Goal: Information Seeking & Learning: Learn about a topic

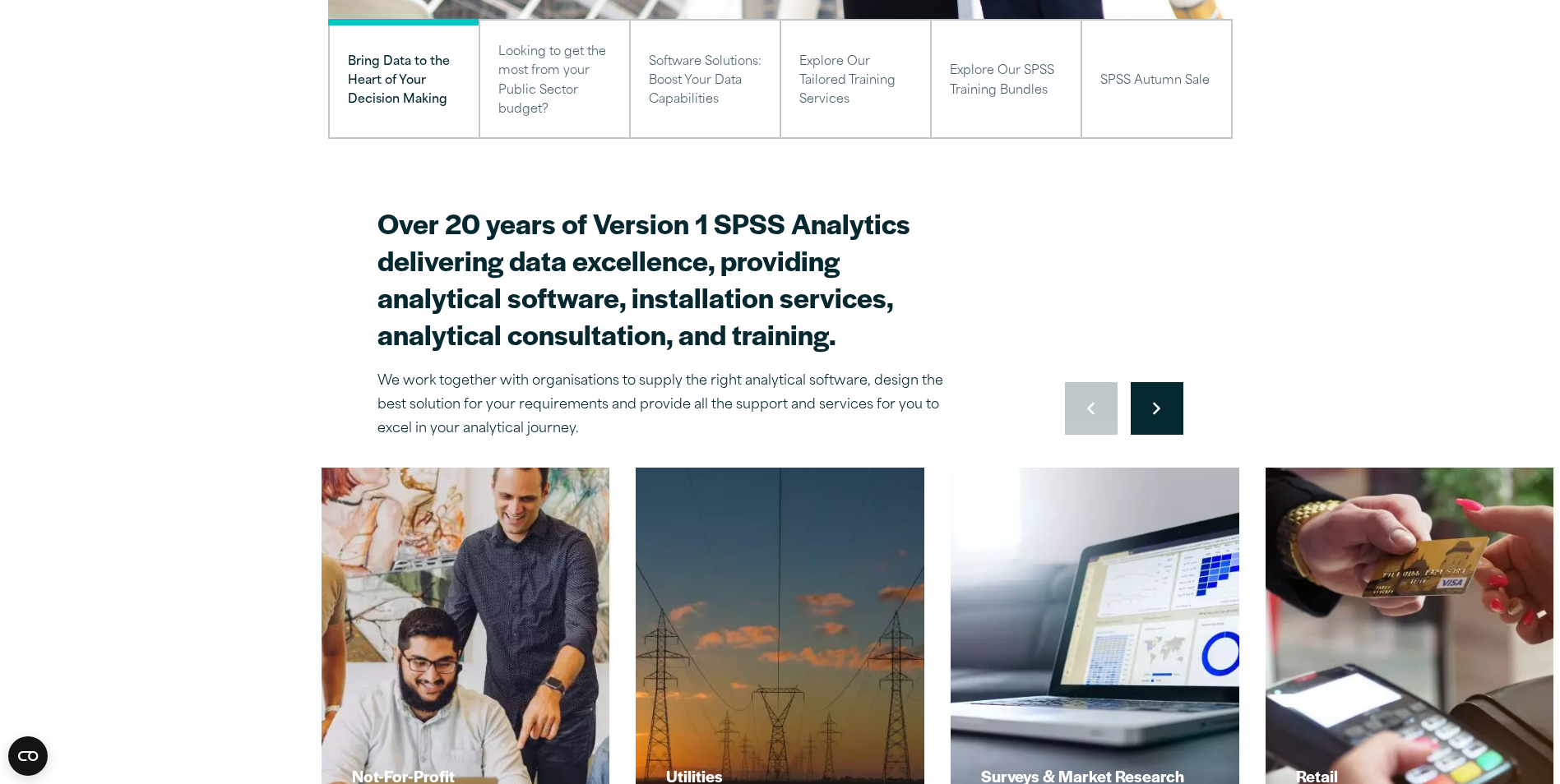
scroll to position [493, 0]
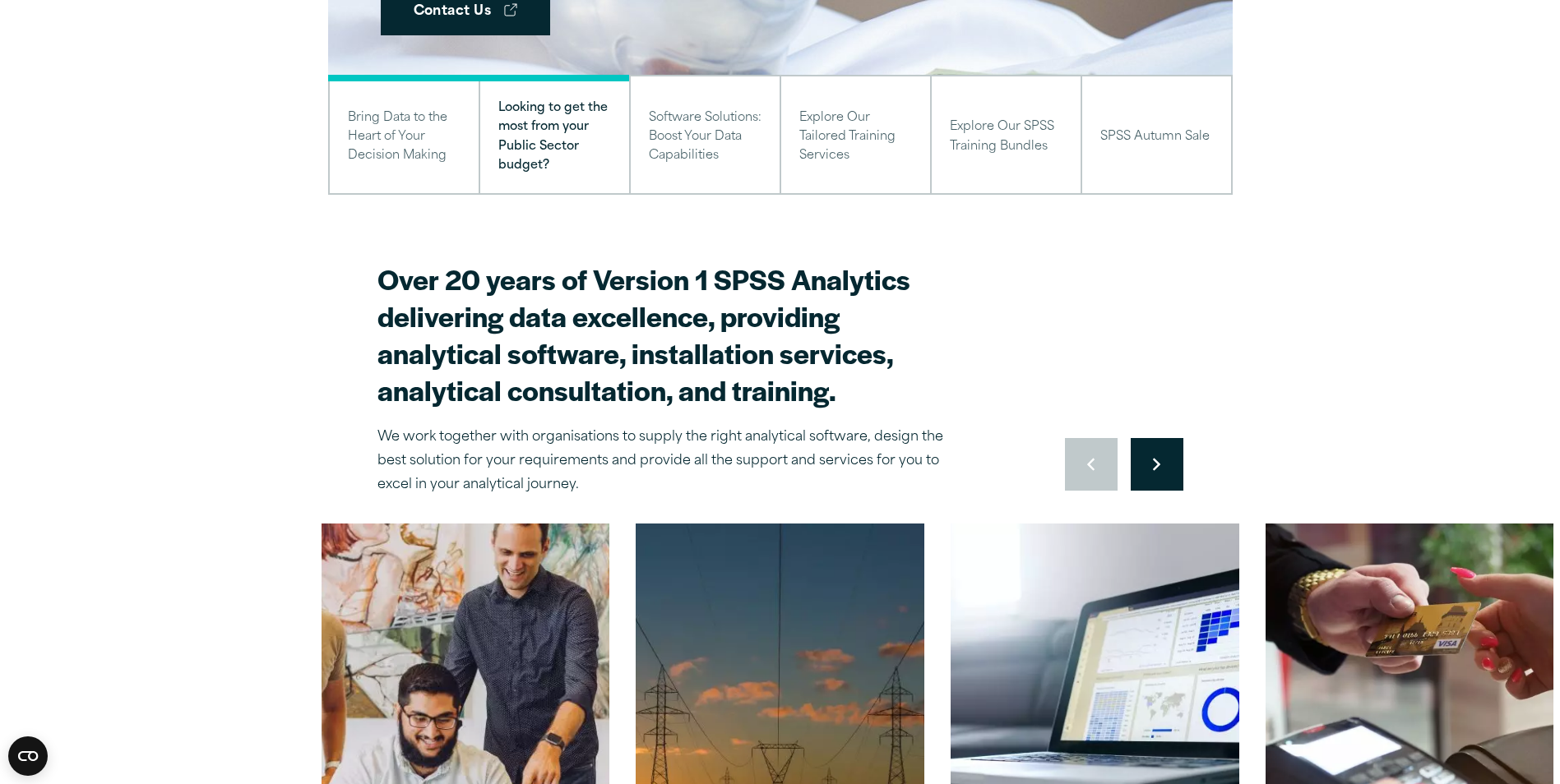
click at [1156, 480] on button "Move to next slide" at bounding box center [1157, 464] width 53 height 53
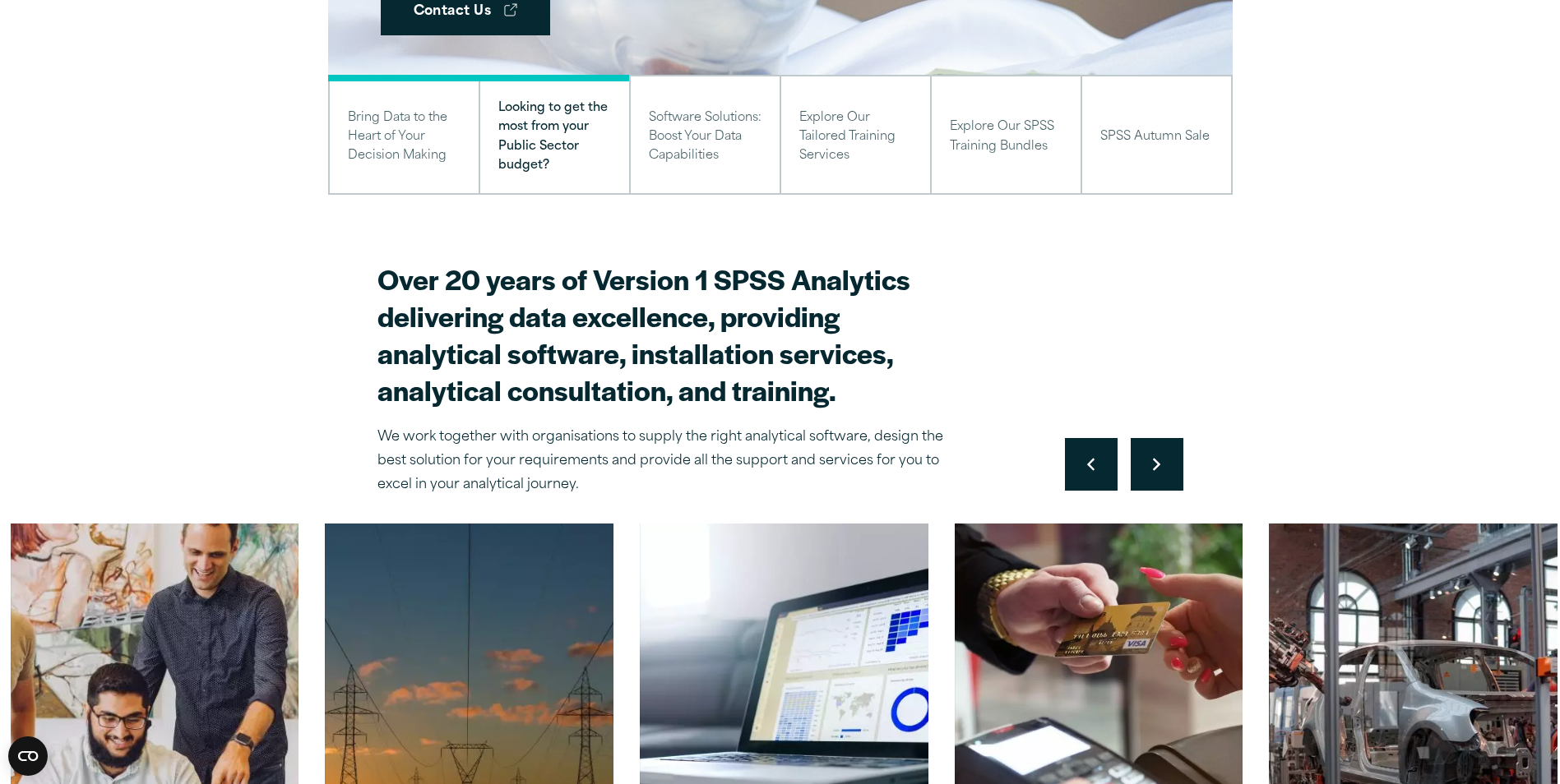
scroll to position [740, 0]
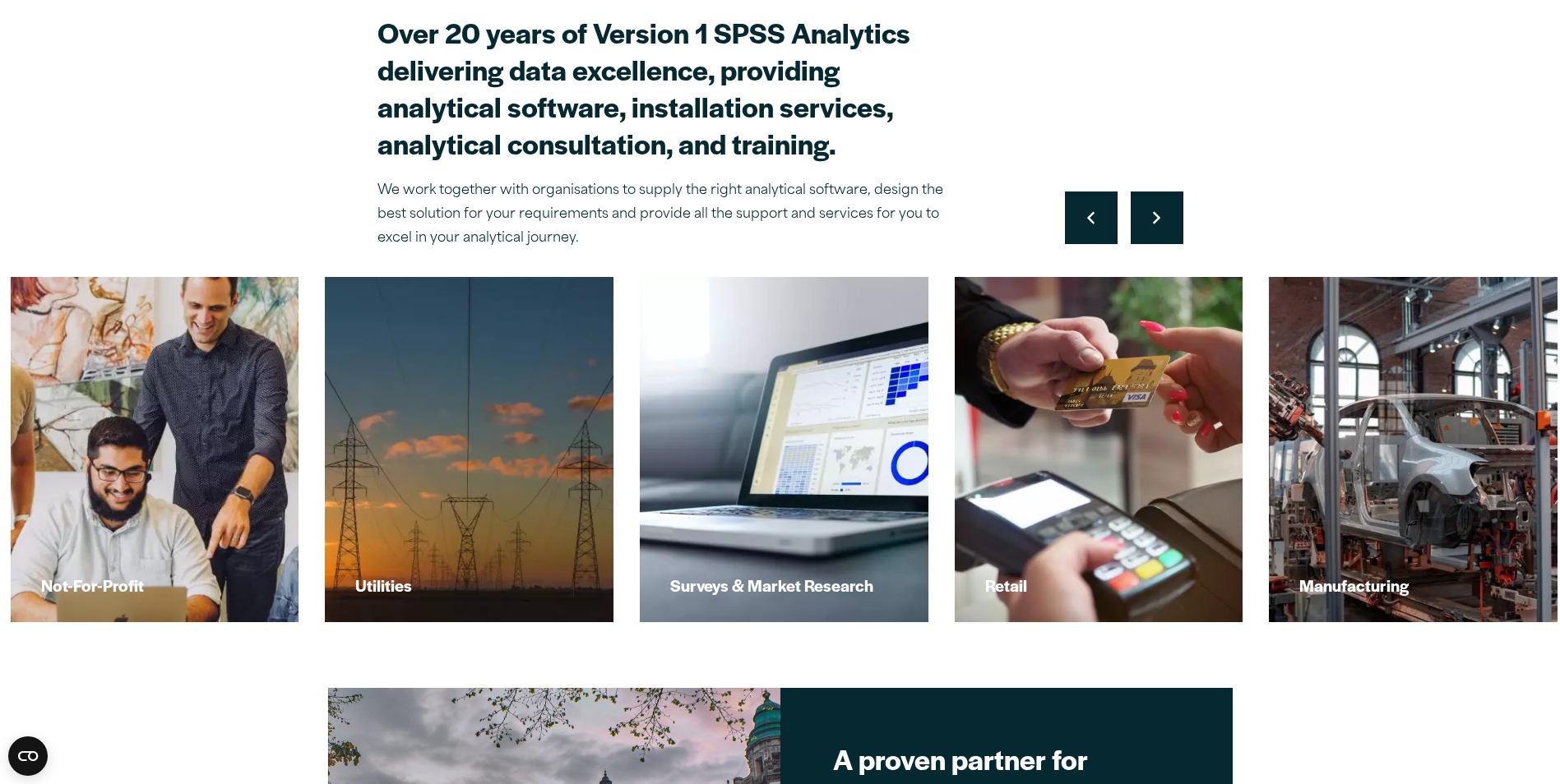
click at [1150, 217] on button "Move to next slide" at bounding box center [1157, 218] width 53 height 53
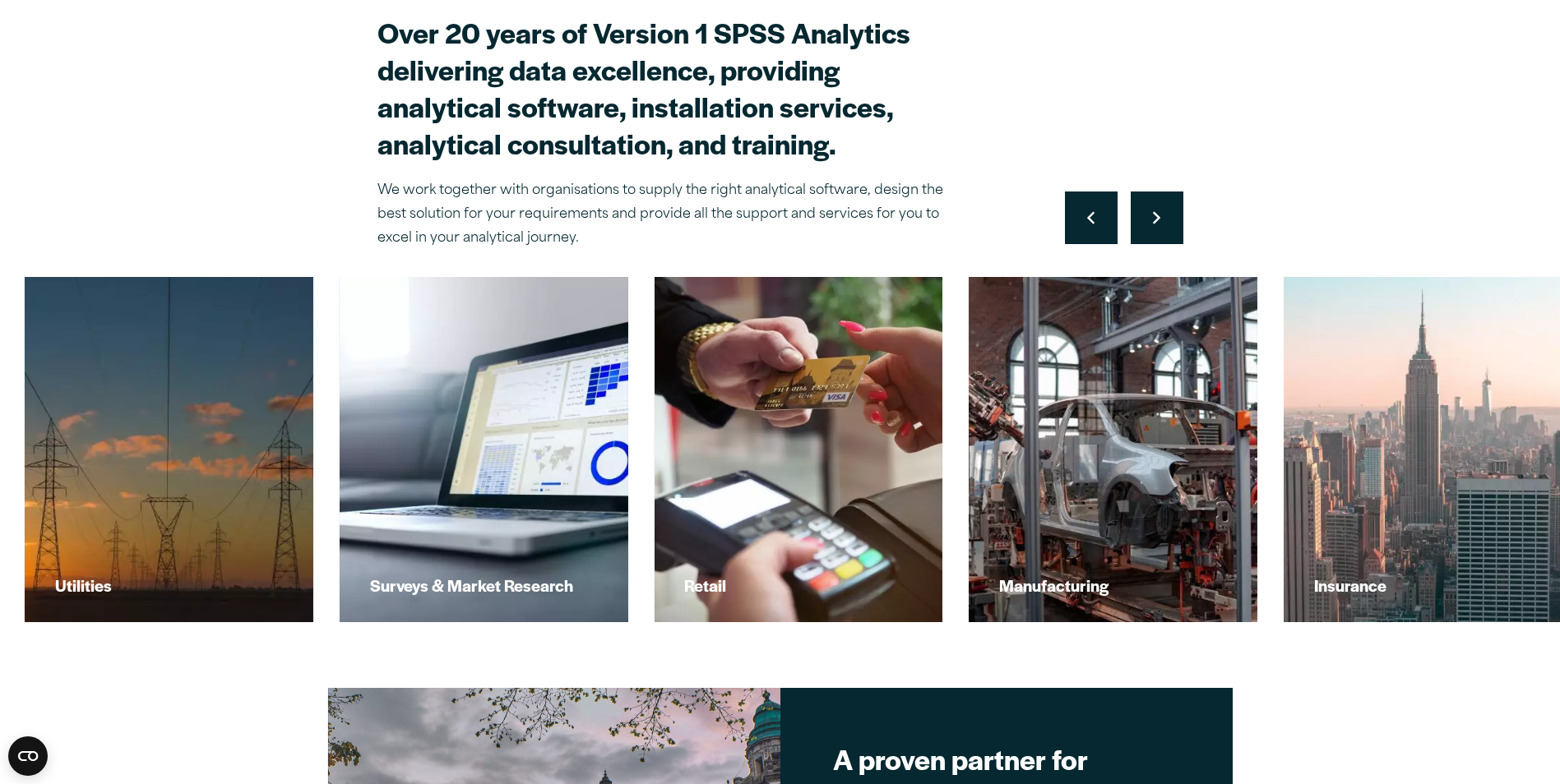
click at [1150, 217] on button "Move to next slide" at bounding box center [1157, 218] width 53 height 53
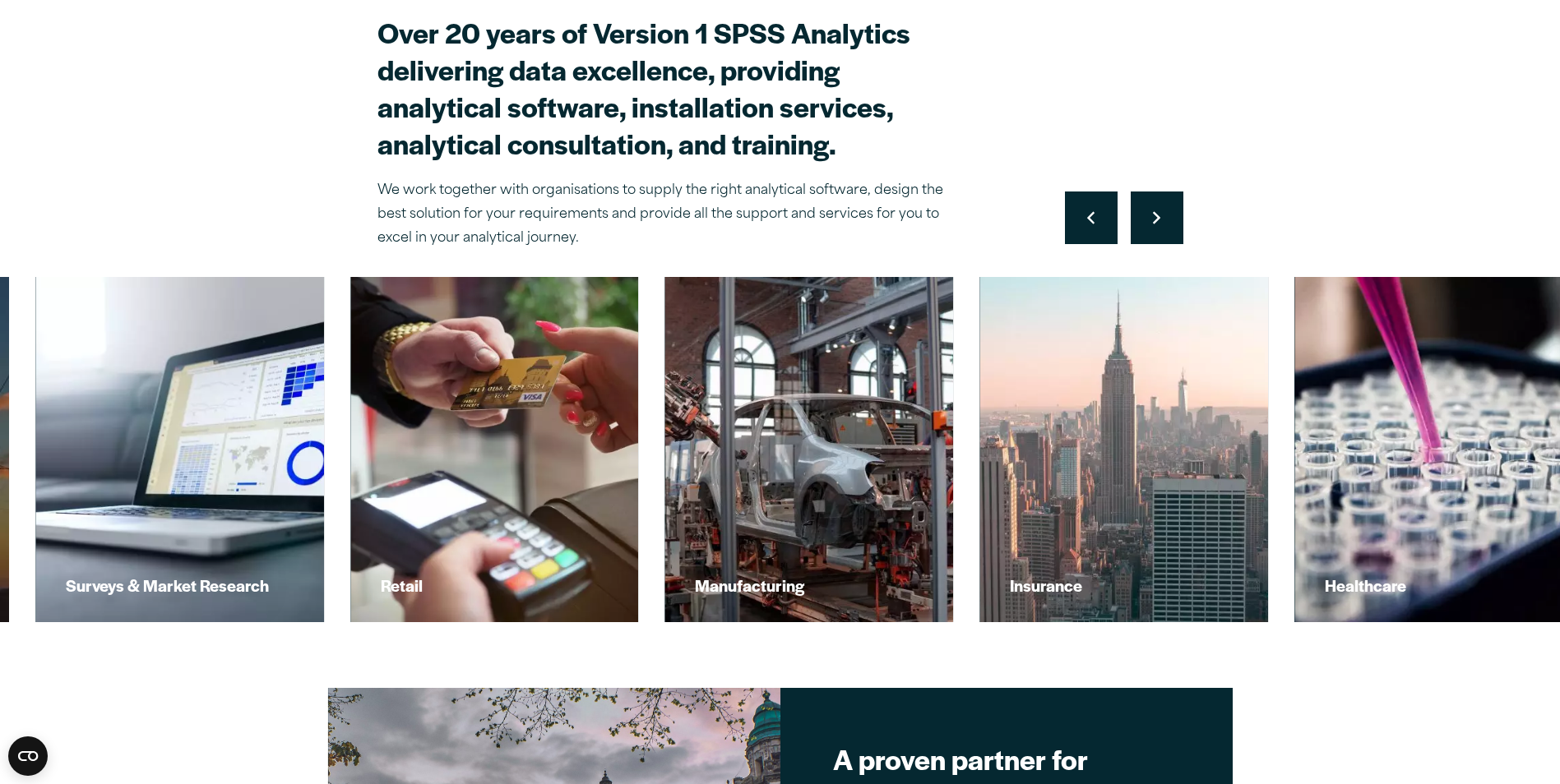
click at [1150, 217] on button "Move to next slide" at bounding box center [1157, 218] width 53 height 53
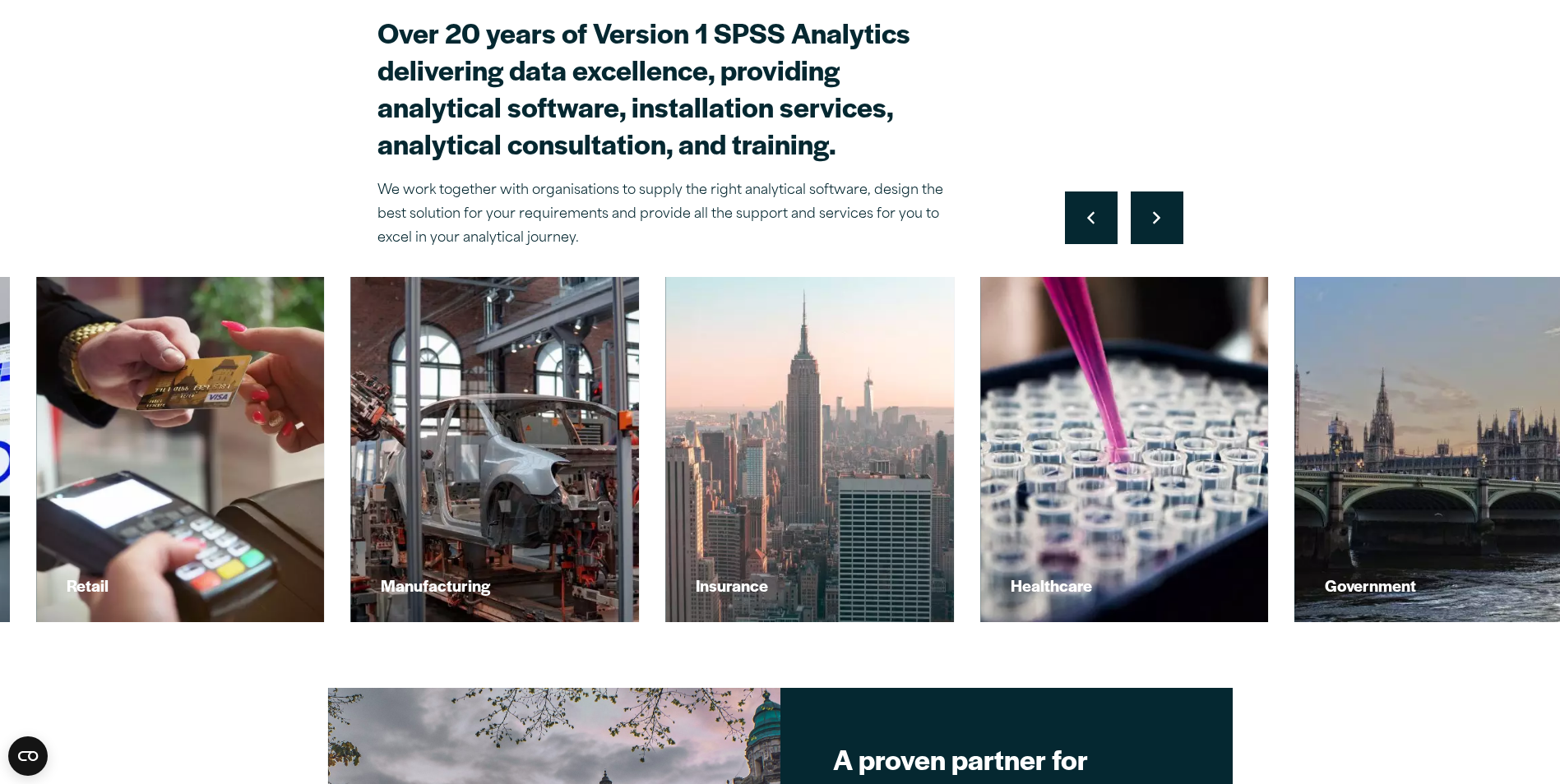
click at [1150, 217] on button "Move to next slide" at bounding box center [1157, 218] width 53 height 53
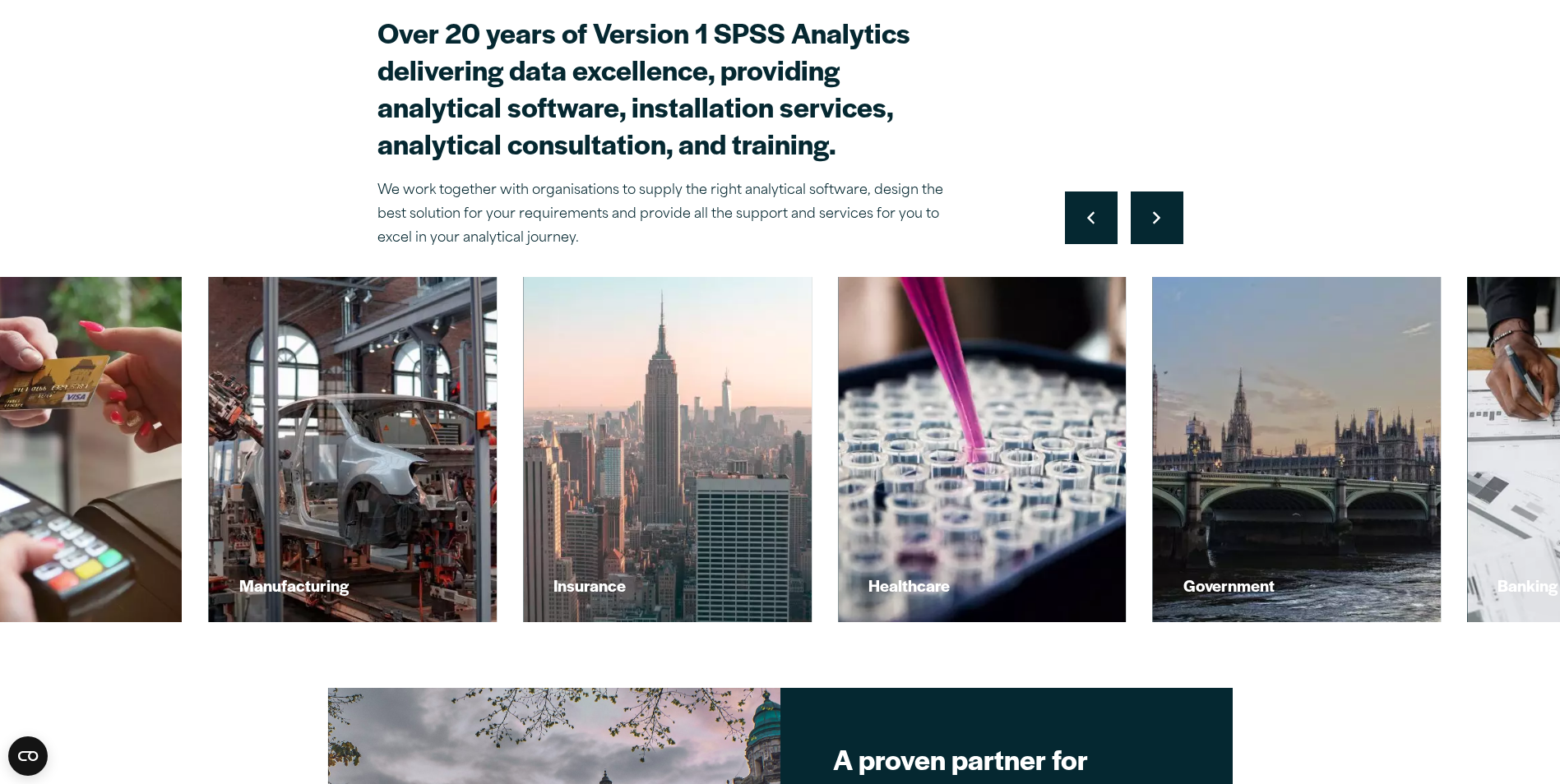
click at [1150, 217] on button "Move to next slide" at bounding box center [1157, 218] width 53 height 53
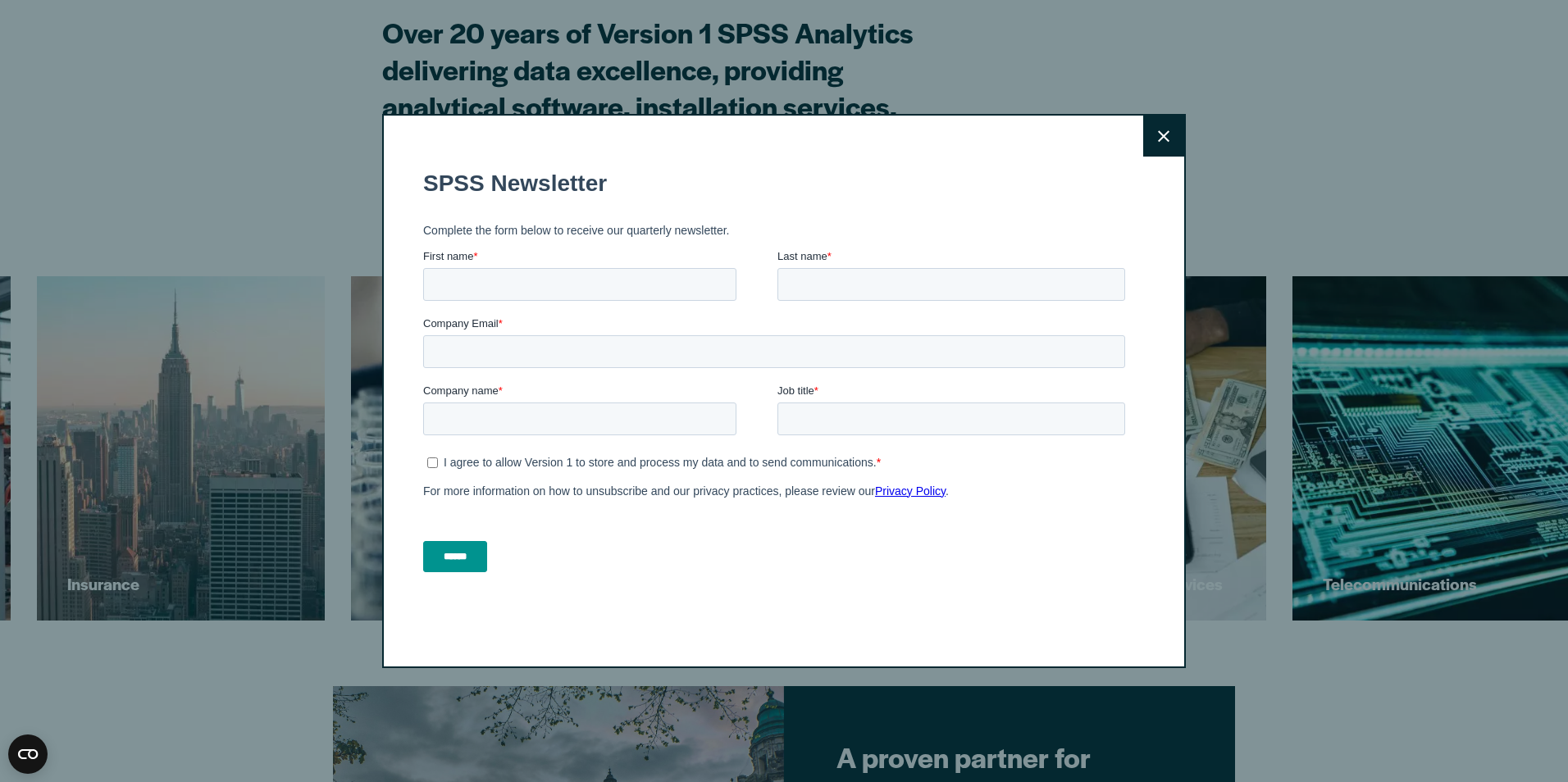
click at [1143, 139] on button "Close" at bounding box center [1163, 136] width 41 height 41
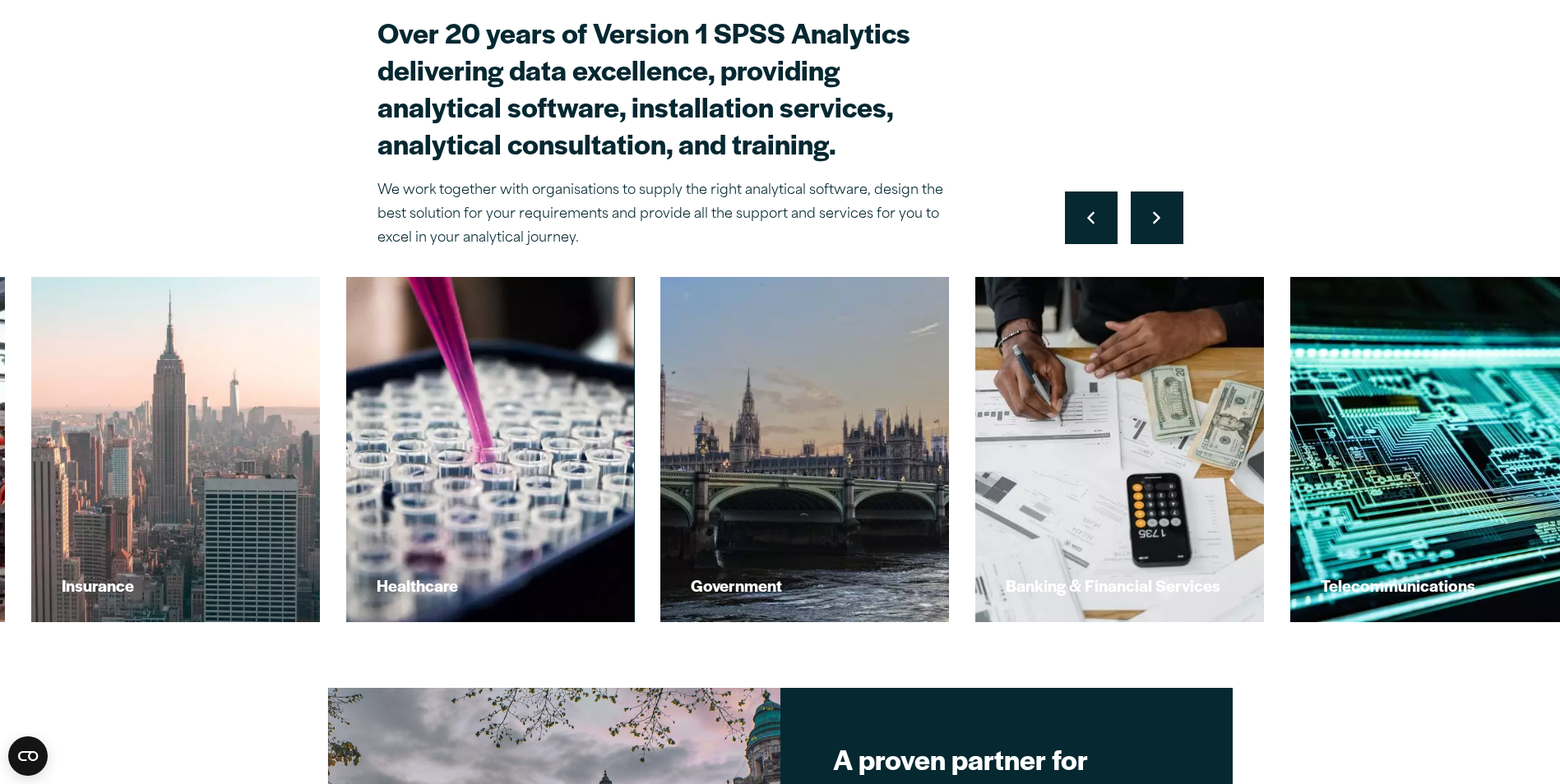
click at [1154, 196] on button "Move to next slide" at bounding box center [1157, 218] width 53 height 53
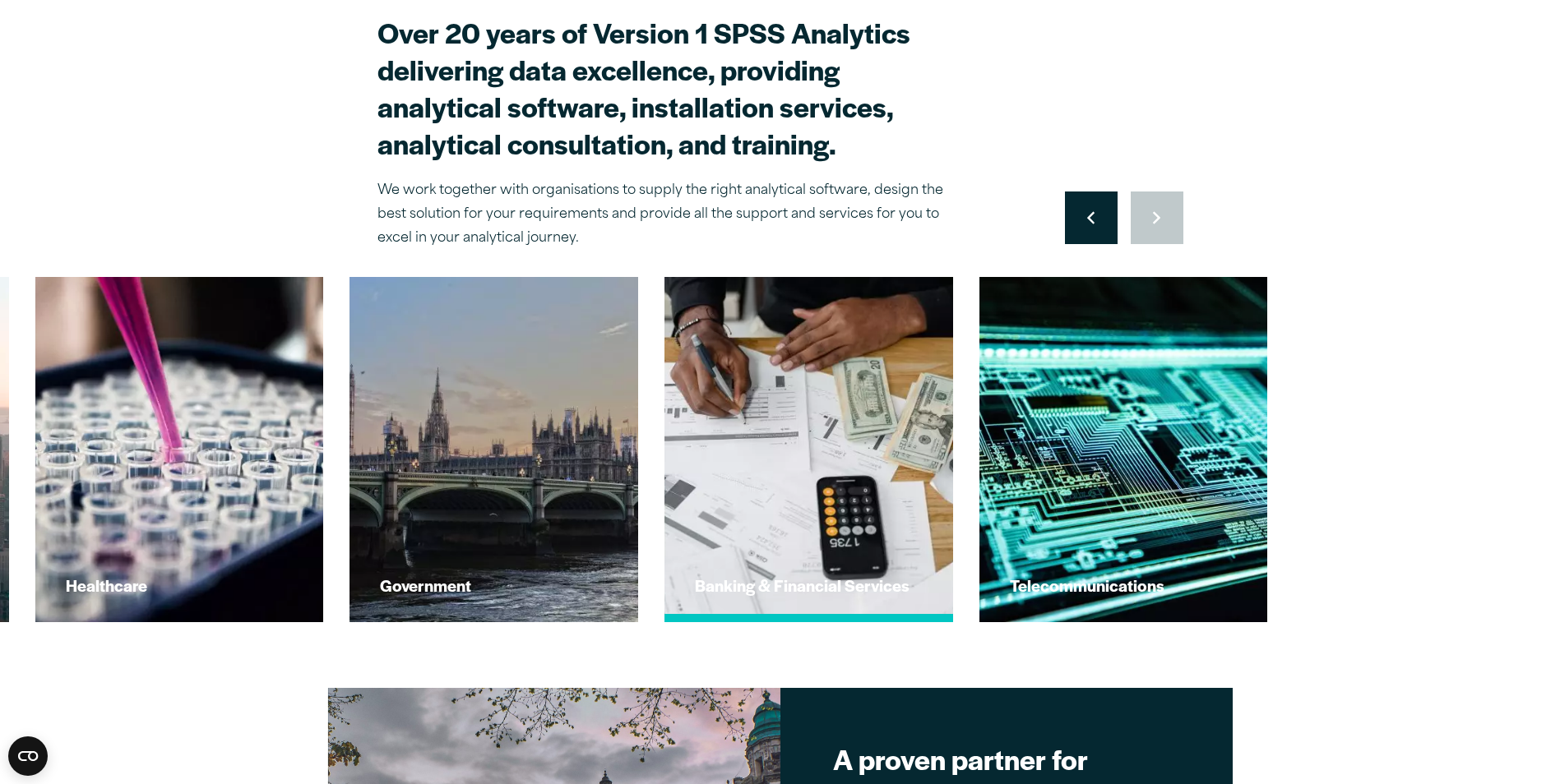
click at [872, 430] on img at bounding box center [809, 450] width 318 height 381
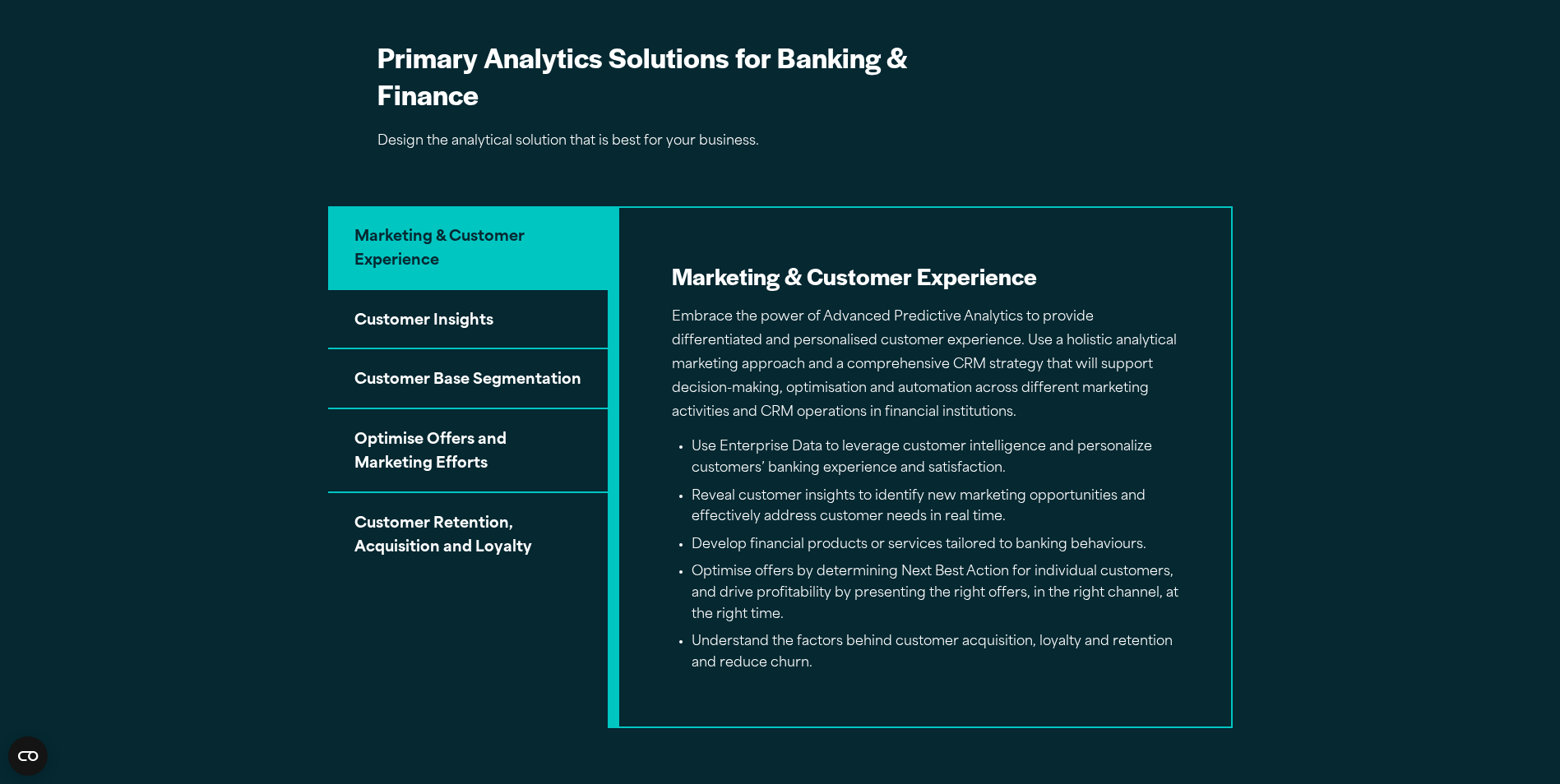
scroll to position [1151, 0]
